Goal: Transaction & Acquisition: Purchase product/service

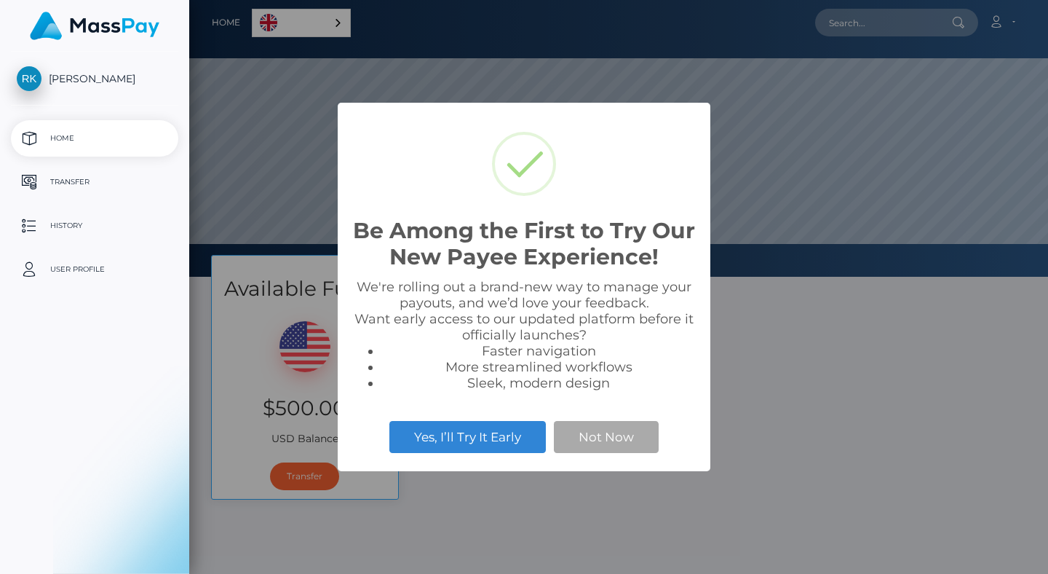
select select
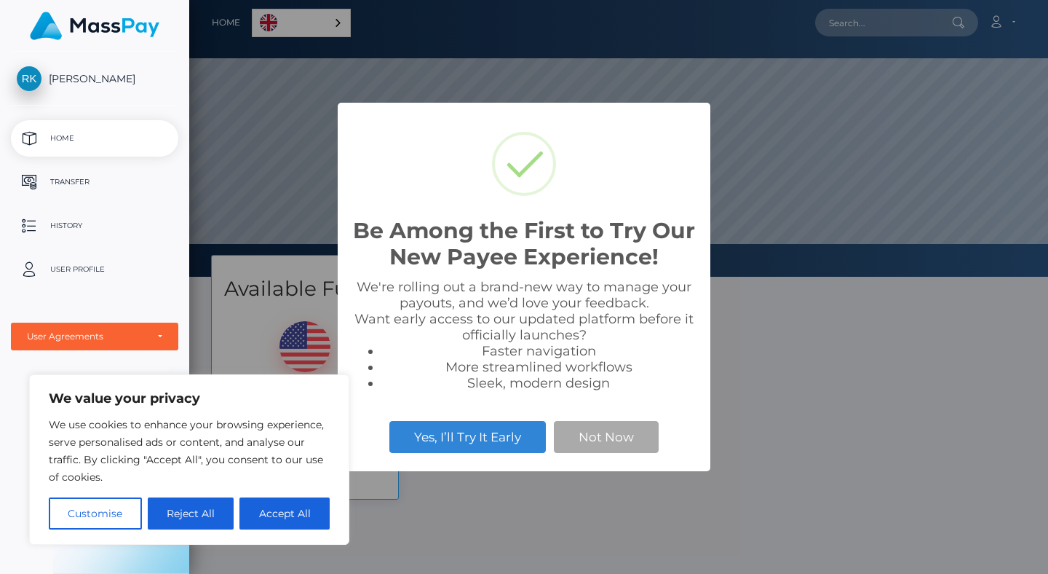
click at [627, 390] on li "Sleek, modern design" at bounding box center [539, 383] width 315 height 16
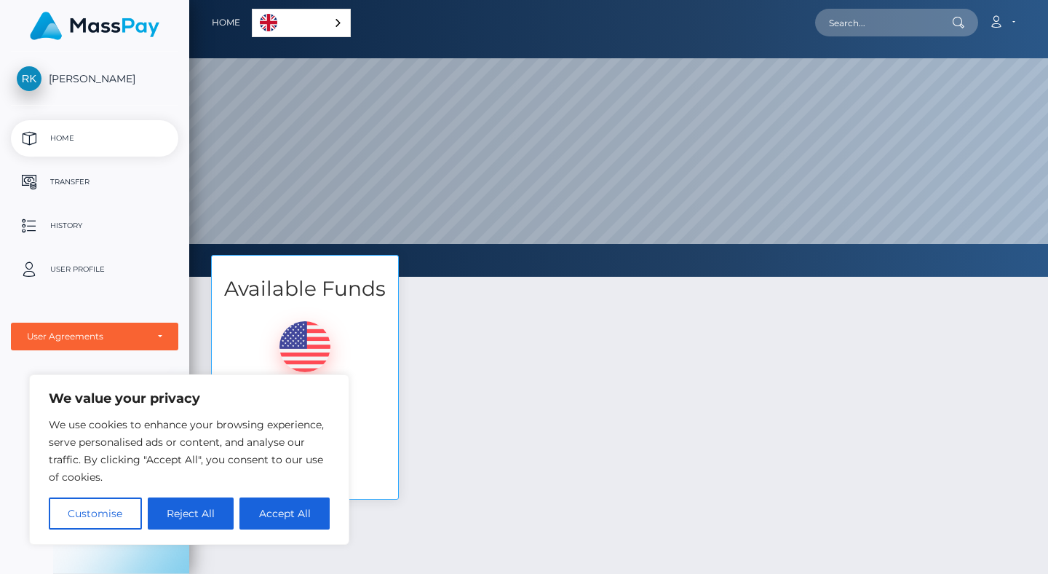
drag, startPoint x: 622, startPoint y: 388, endPoint x: 526, endPoint y: 301, distance: 129.4
click at [686, 363] on div "Available Funds $500.00 USD Balance Transfer" at bounding box center [618, 384] width 837 height 259
click at [280, 517] on button "Accept All" at bounding box center [285, 513] width 90 height 32
checkbox input "true"
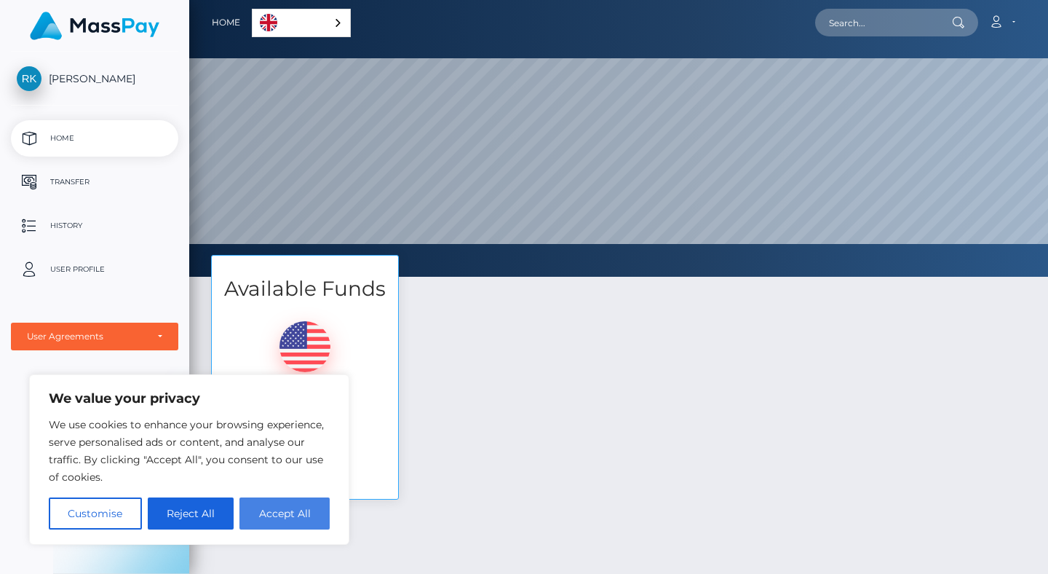
checkbox input "true"
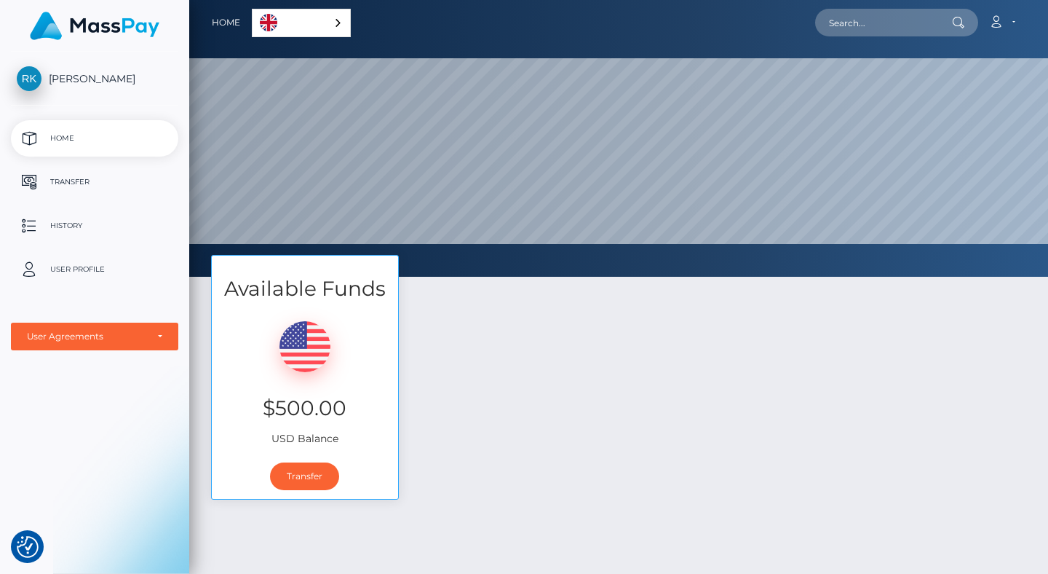
click at [672, 307] on div "Available Funds $500.00 USD Balance Transfer" at bounding box center [618, 384] width 837 height 259
click at [307, 475] on link "Transfer" at bounding box center [304, 476] width 69 height 28
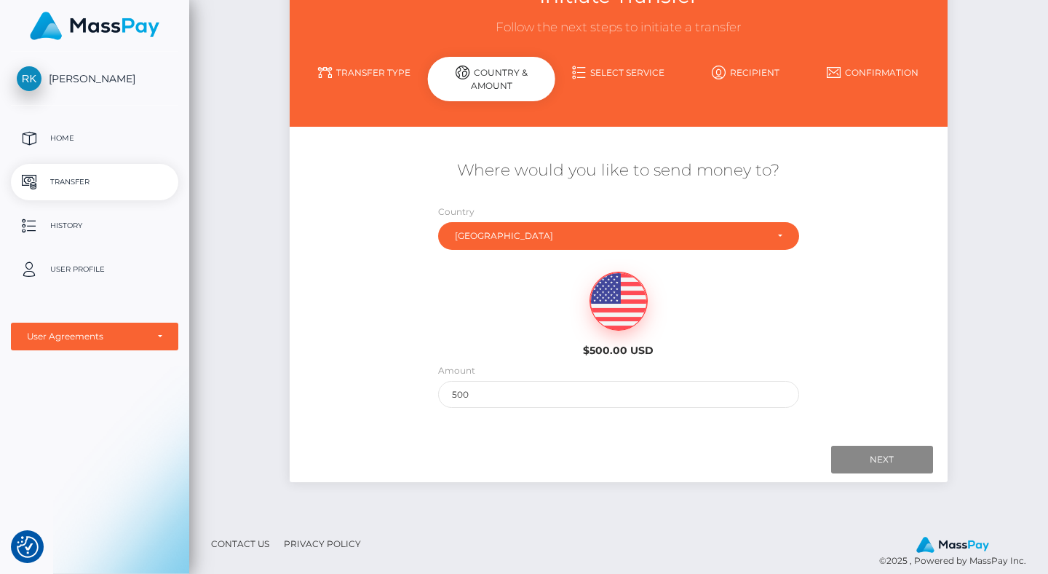
scroll to position [128, 0]
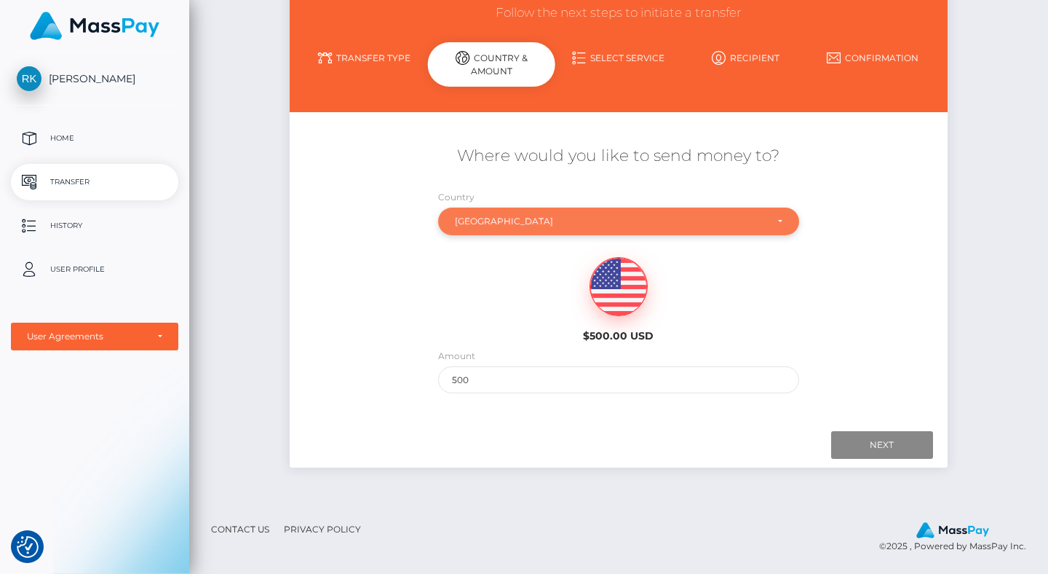
click at [777, 223] on div "[GEOGRAPHIC_DATA]" at bounding box center [619, 222] width 328 height 12
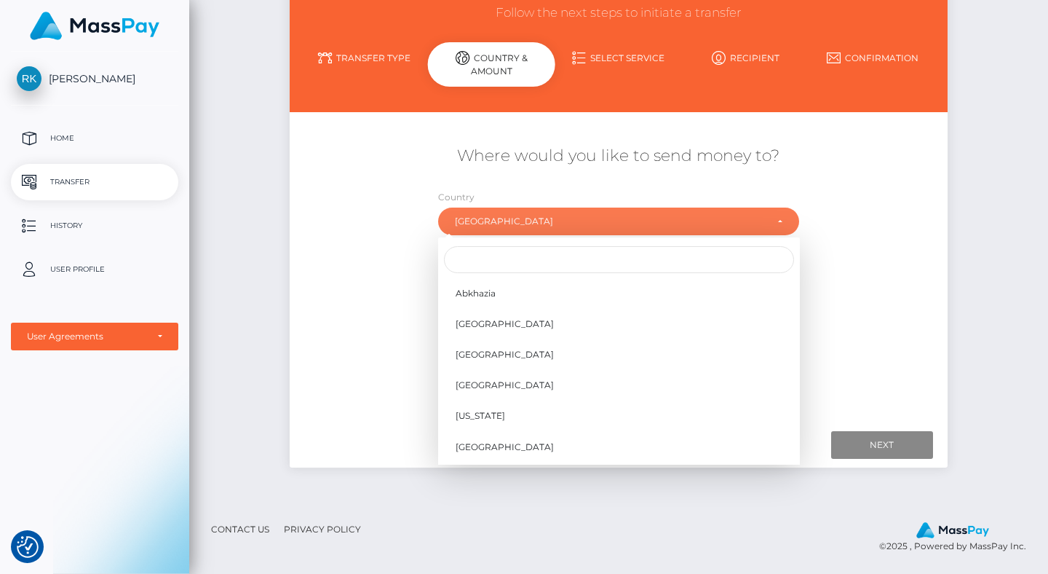
scroll to position [2856, 0]
drag, startPoint x: 876, startPoint y: 240, endPoint x: 995, endPoint y: 255, distance: 120.3
click at [876, 240] on div "Where would you like to send money to? Country Abkhazia Afghanistan Albania Alg…" at bounding box center [618, 269] width 657 height 263
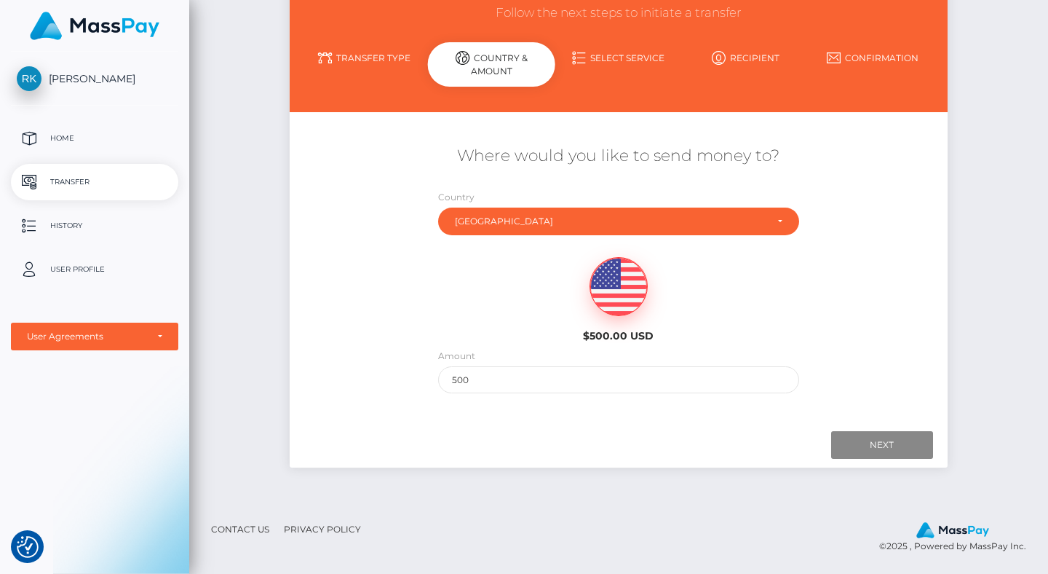
click at [996, 261] on div "Initiate Transfer Follow the next steps to initiate a transfer Transfer Type Co…" at bounding box center [618, 226] width 859 height 555
click at [760, 384] on input "500" at bounding box center [619, 379] width 362 height 27
click at [880, 442] on input "Next" at bounding box center [882, 445] width 102 height 28
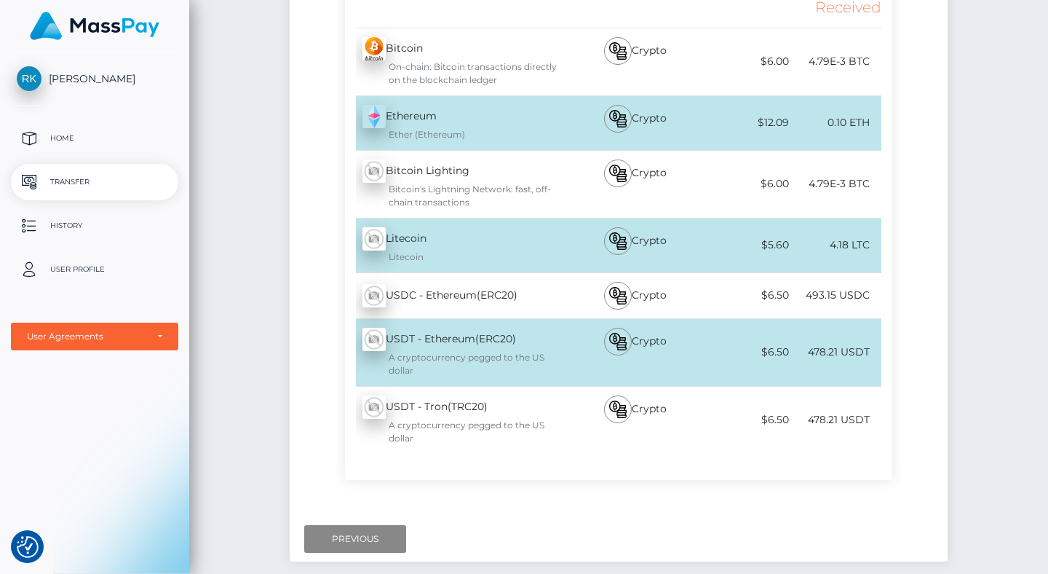
scroll to position [366, 0]
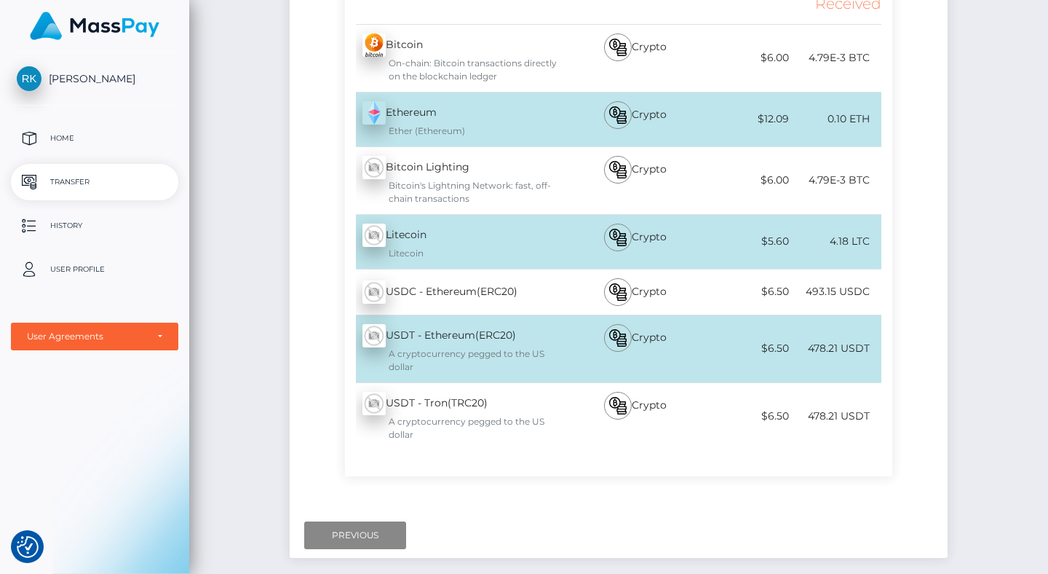
click at [478, 424] on div "A cryptocurrency pegged to the US dollar" at bounding box center [466, 428] width 206 height 26
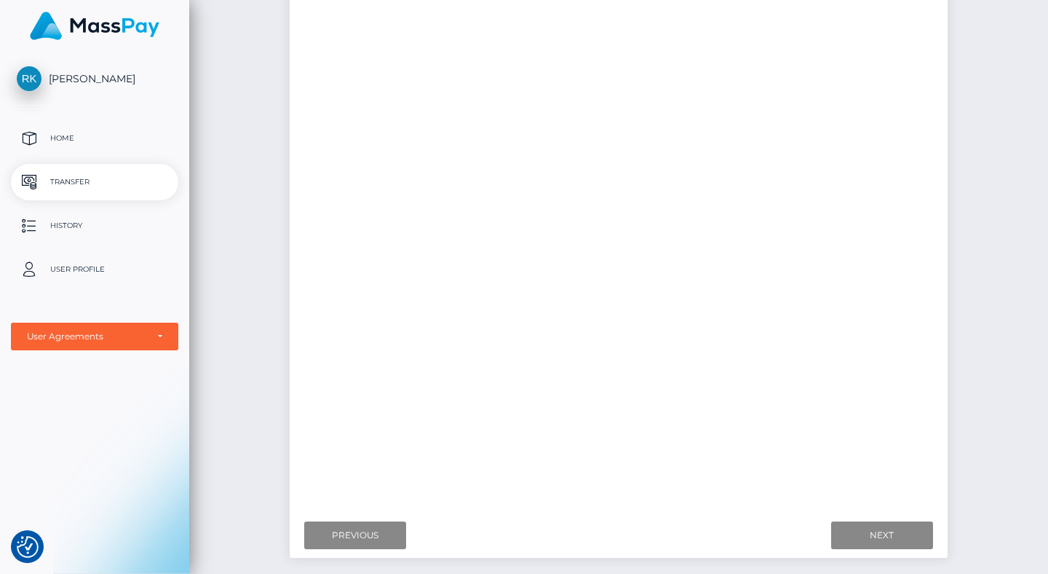
scroll to position [0, 0]
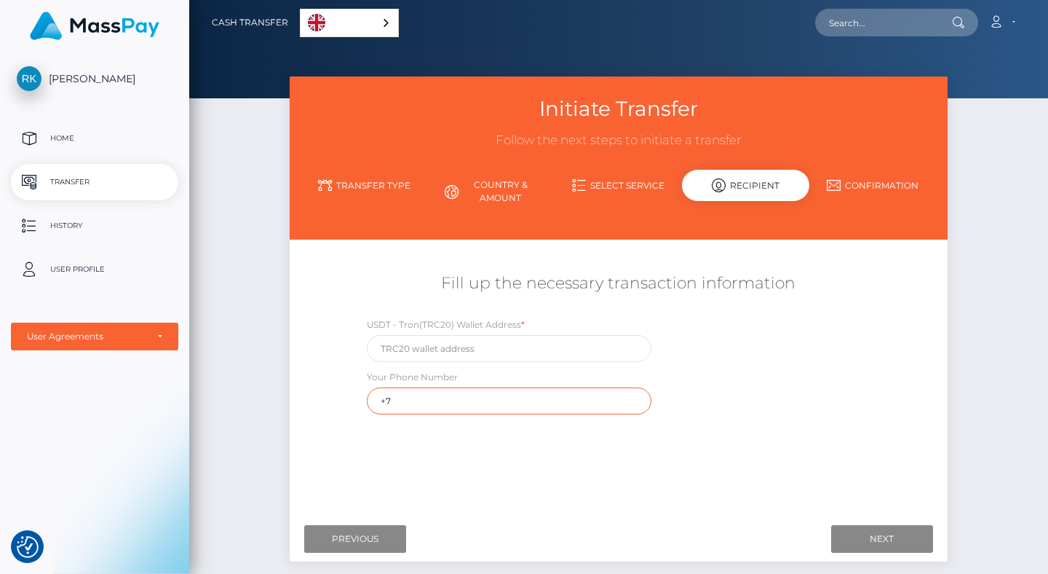
click at [487, 396] on input "+7" at bounding box center [509, 400] width 285 height 27
type input "+77075987074"
click at [515, 353] on input "text" at bounding box center [509, 348] width 285 height 27
click at [753, 384] on div "USDT - Tron(TRC20) Wallet Address * Your Phone Number +77075987074" at bounding box center [619, 369] width 548 height 105
click at [457, 344] on input "text" at bounding box center [509, 348] width 285 height 27
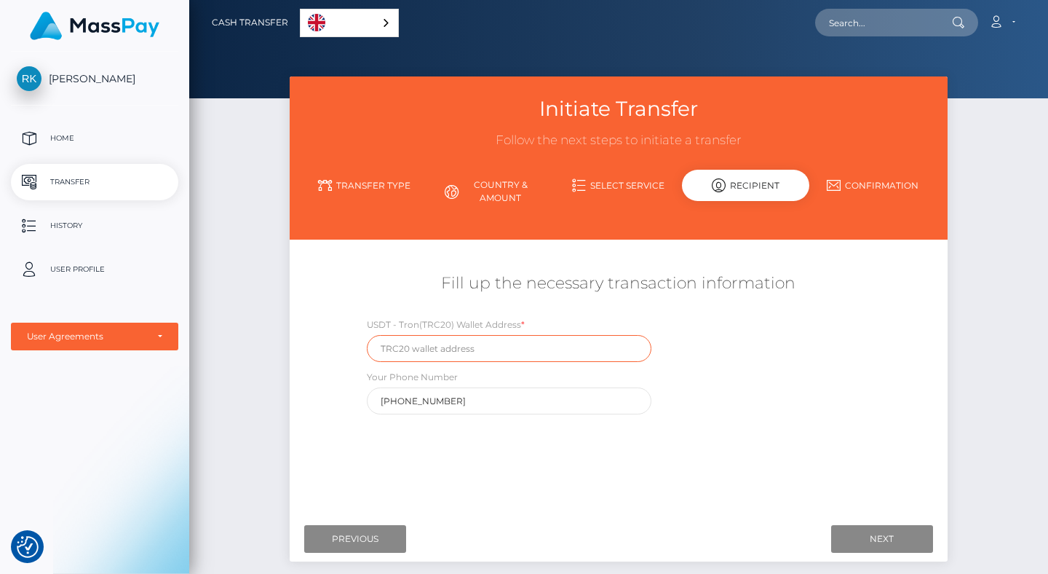
paste input "TCTG57upoMNWy3tfifoi2kFN62rSShkNKo"
type input "TCTG57upoMNWy3tfifoi2kFN62rSShkNKo"
click at [868, 539] on input "Next" at bounding box center [882, 539] width 102 height 28
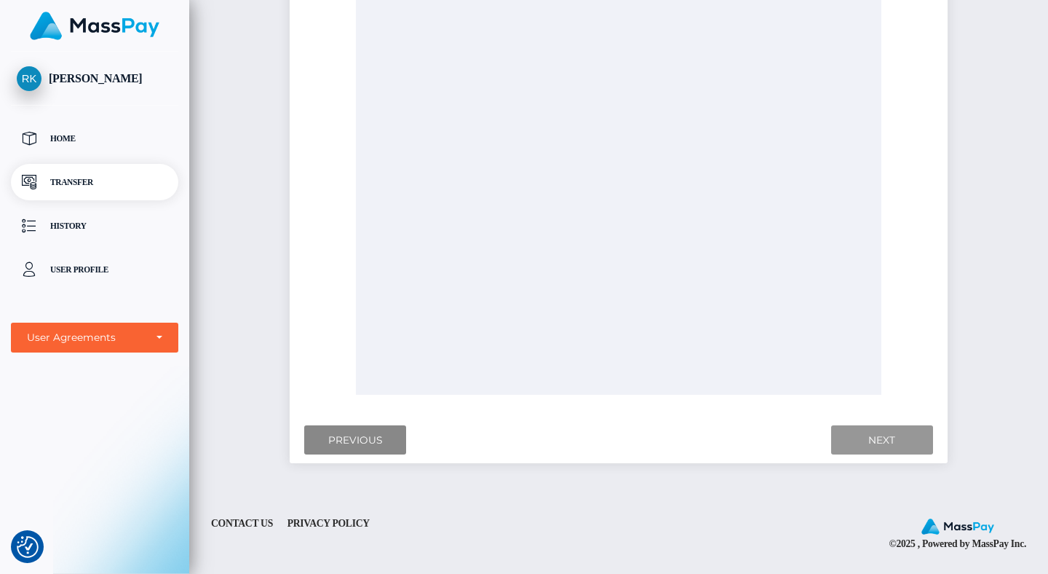
scroll to position [269, 0]
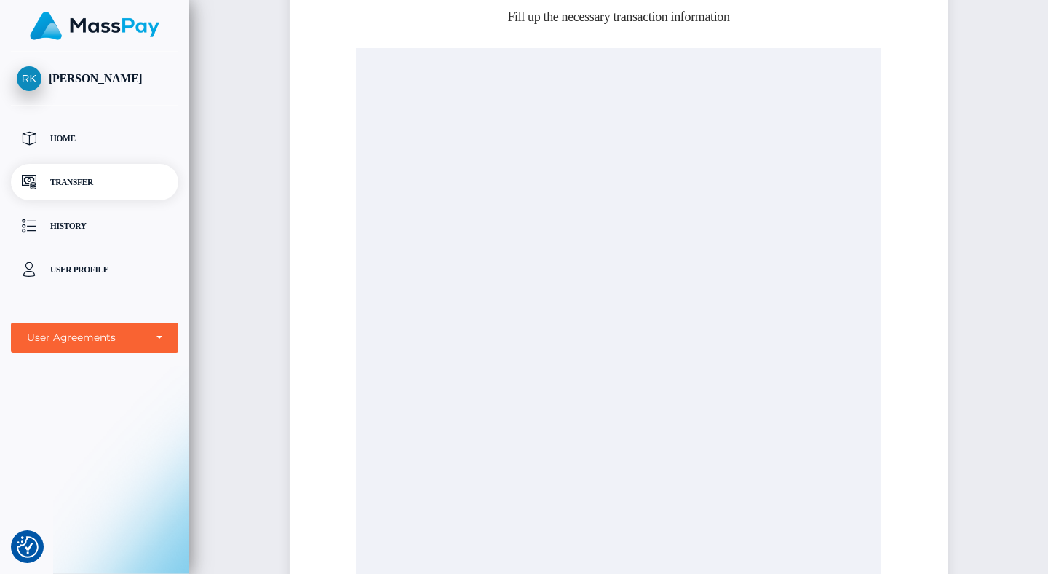
click at [435, 20] on h5 "Fill up the necessary transaction information" at bounding box center [619, 17] width 636 height 18
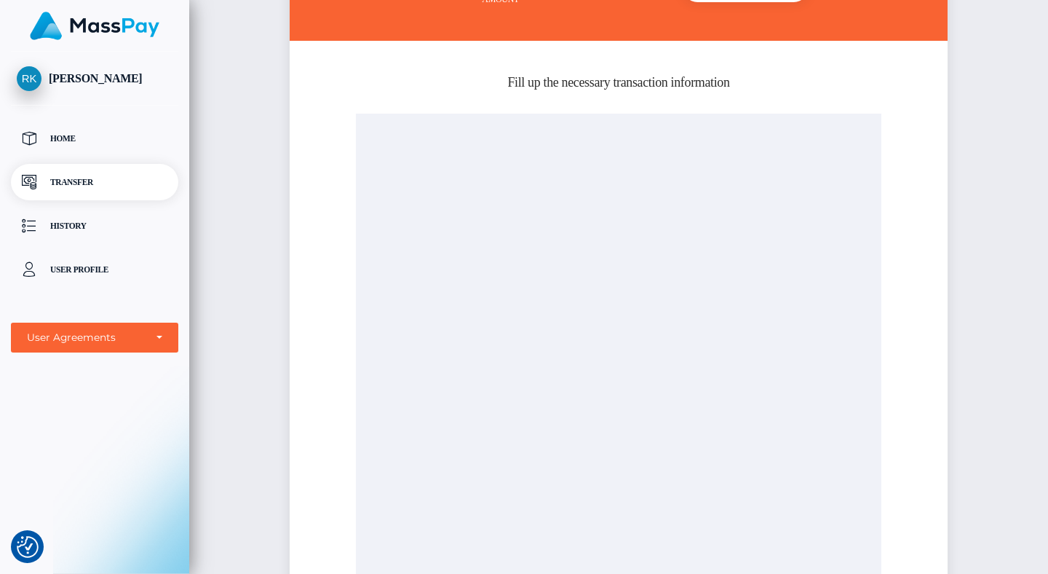
scroll to position [199, 0]
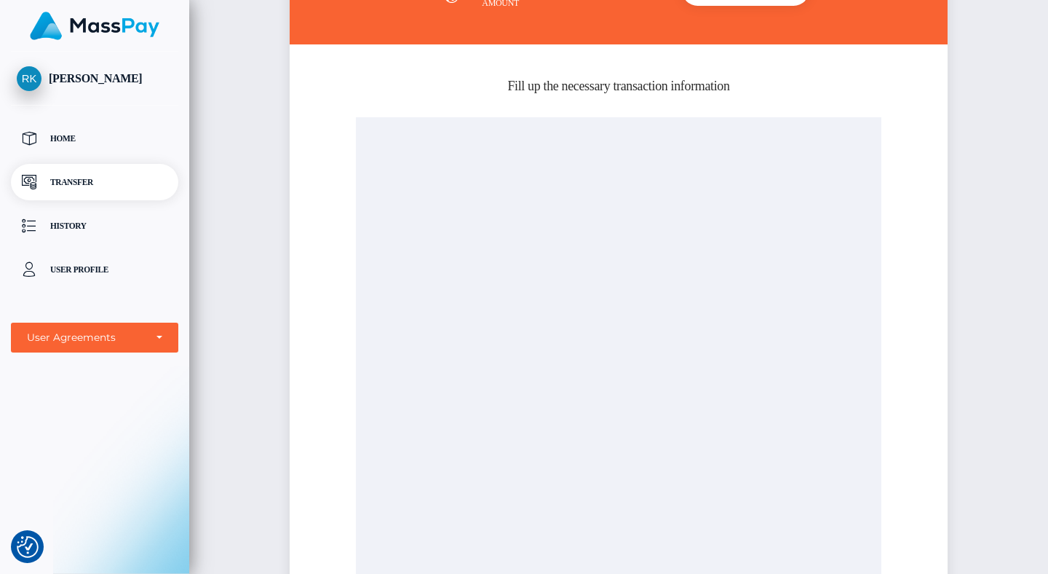
drag, startPoint x: 483, startPoint y: 86, endPoint x: 769, endPoint y: 90, distance: 285.4
click at [769, 90] on h5 "Fill up the necessary transaction information" at bounding box center [619, 86] width 636 height 18
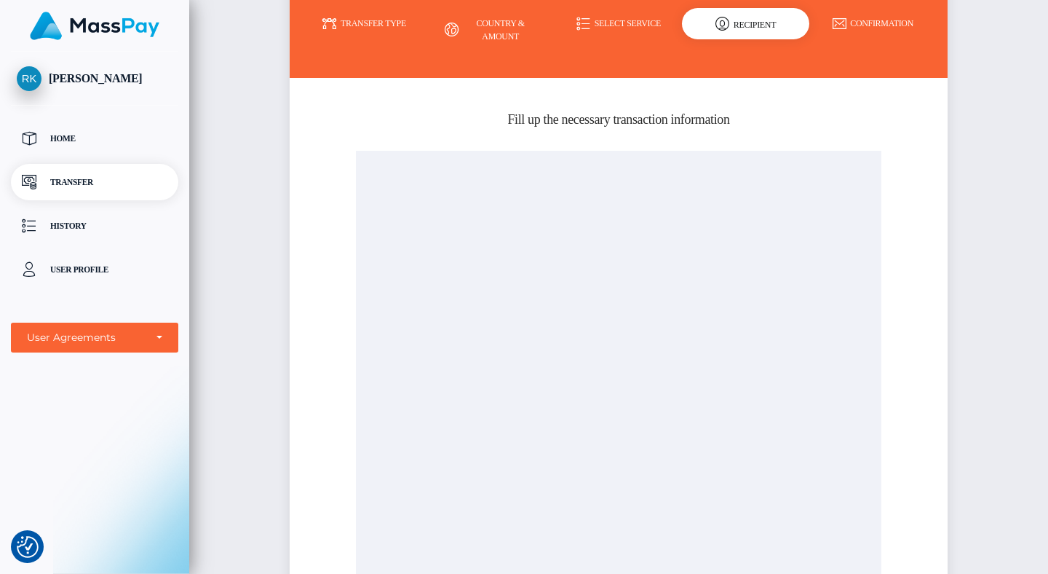
scroll to position [307, 0]
